Goal: Obtain resource: Download file/media

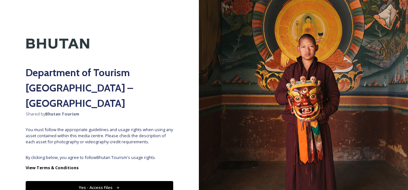
click at [116, 186] on icon at bounding box center [118, 188] width 4 height 4
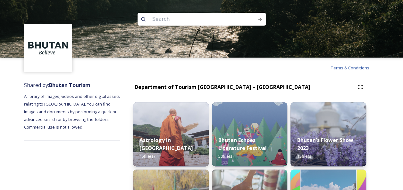
click at [346, 68] on span "Terms & Conditions" at bounding box center [349, 68] width 39 height 6
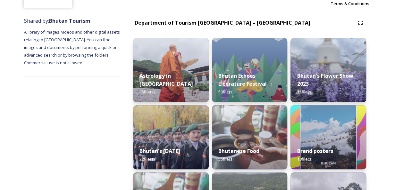
scroll to position [96, 0]
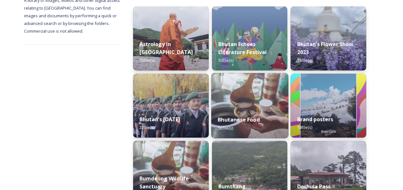
click at [255, 106] on img at bounding box center [249, 105] width 77 height 65
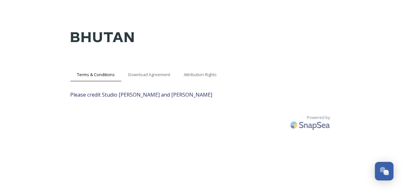
scroll to position [13, 0]
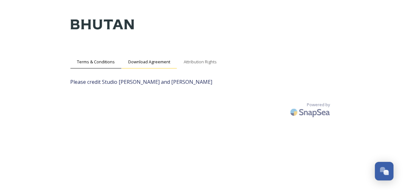
click at [144, 63] on span "Download Agreement" at bounding box center [149, 62] width 42 height 6
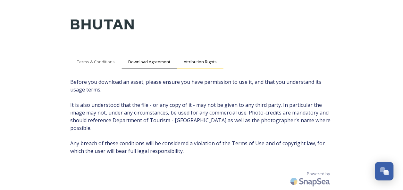
click at [206, 62] on span "Attribution Rights" at bounding box center [200, 62] width 33 height 6
click at [384, 174] on div "Open Chat" at bounding box center [385, 172] width 5 height 5
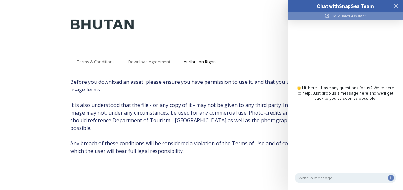
click at [205, 154] on div "Terms & Conditions Download Agreement Attribution Rights Before you download an…" at bounding box center [202, 97] width 276 height 195
click at [199, 154] on div "Terms & Conditions Download Agreement Attribution Rights Before you download an…" at bounding box center [202, 97] width 276 height 195
drag, startPoint x: 394, startPoint y: 4, endPoint x: 394, endPoint y: 8, distance: 3.5
click at [394, 4] on icon "Close Chat" at bounding box center [395, 5] width 3 height 3
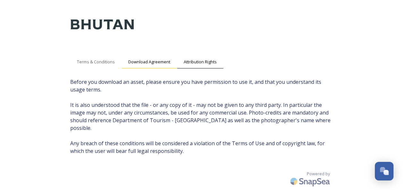
click at [160, 63] on span "Download Agreement" at bounding box center [149, 62] width 42 height 6
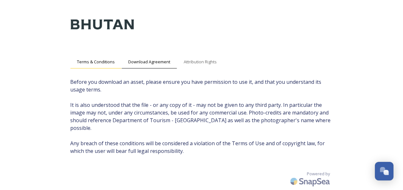
click at [103, 61] on span "Terms & Conditions" at bounding box center [96, 62] width 38 height 6
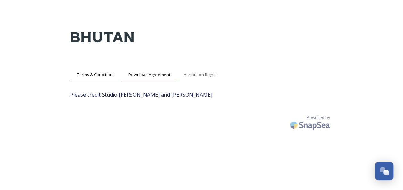
click at [144, 72] on span "Download Agreement" at bounding box center [149, 75] width 42 height 6
